Goal: Information Seeking & Learning: Learn about a topic

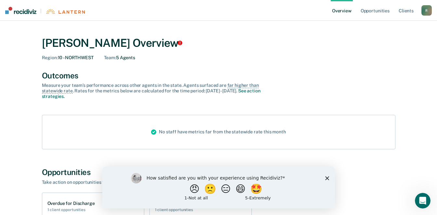
click at [326, 177] on icon "Close survey" at bounding box center [327, 178] width 4 height 4
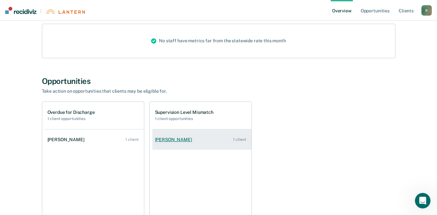
scroll to position [82, 0]
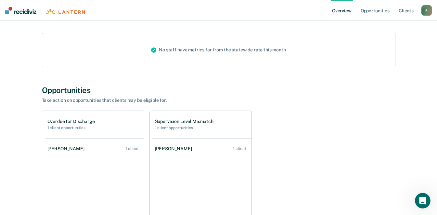
click at [191, 125] on div "Supervision Level Mismatch 1 client opportunities" at bounding box center [184, 124] width 58 height 11
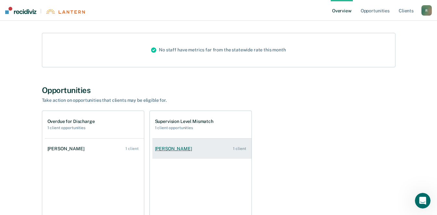
click at [182, 146] on div "[PERSON_NAME]" at bounding box center [175, 149] width 40 height 6
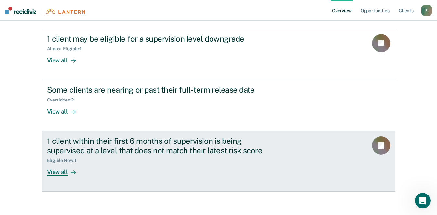
scroll to position [157, 0]
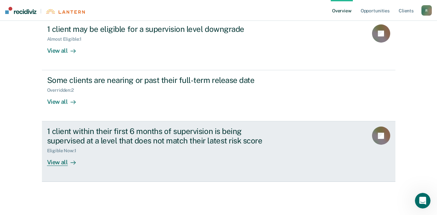
click at [57, 162] on div "View all" at bounding box center [65, 159] width 36 height 13
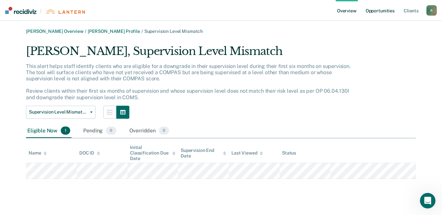
click at [378, 11] on link "Opportunities" at bounding box center [380, 10] width 32 height 21
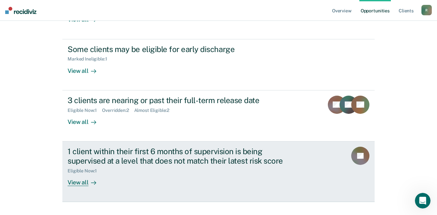
scroll to position [162, 0]
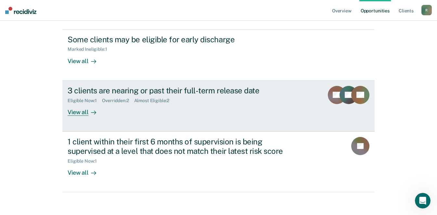
click at [82, 111] on div "View all" at bounding box center [86, 109] width 36 height 13
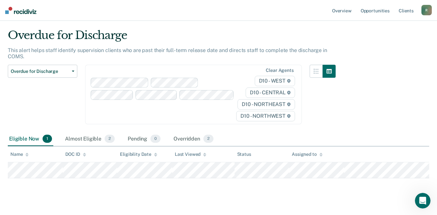
scroll to position [25, 0]
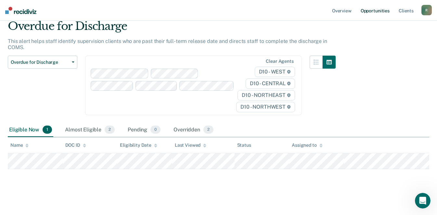
click at [372, 12] on link "Opportunities" at bounding box center [375, 10] width 32 height 21
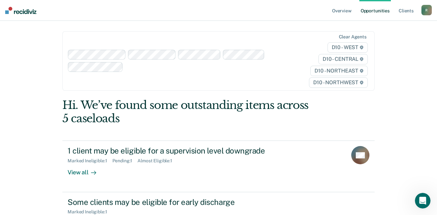
click at [372, 12] on link "Opportunities" at bounding box center [375, 10] width 32 height 21
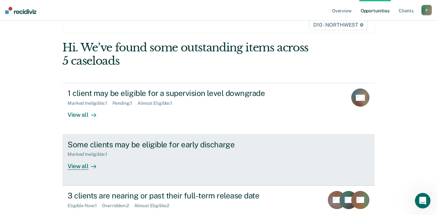
scroll to position [65, 0]
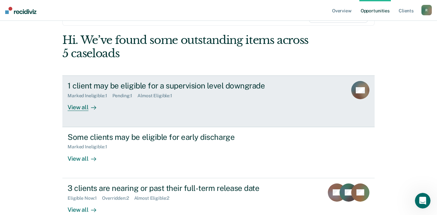
click at [80, 107] on div "View all" at bounding box center [86, 104] width 36 height 13
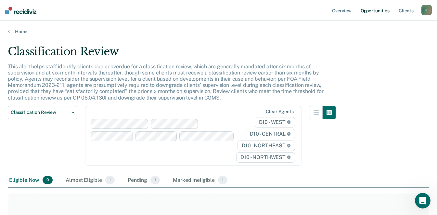
click at [366, 12] on link "Opportunities" at bounding box center [375, 10] width 32 height 21
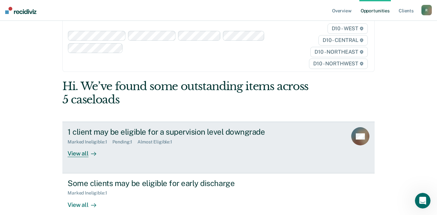
scroll to position [32, 0]
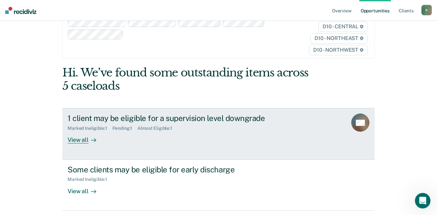
click at [84, 141] on div "View all" at bounding box center [86, 137] width 36 height 13
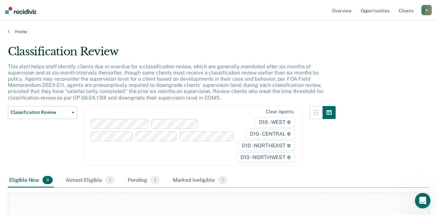
scroll to position [32, 0]
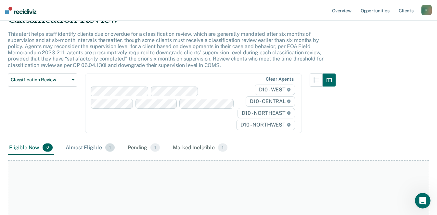
click at [93, 146] on div "Almost Eligible 1" at bounding box center [90, 148] width 52 height 14
